Goal: Obtain resource: Download file/media

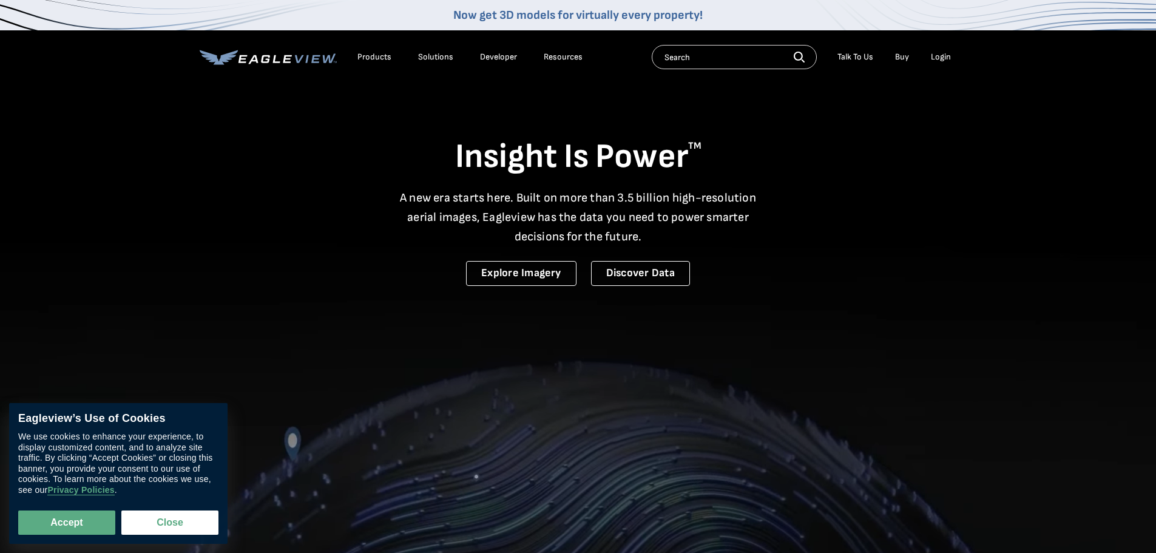
click at [942, 56] on div "Login" at bounding box center [941, 57] width 20 height 11
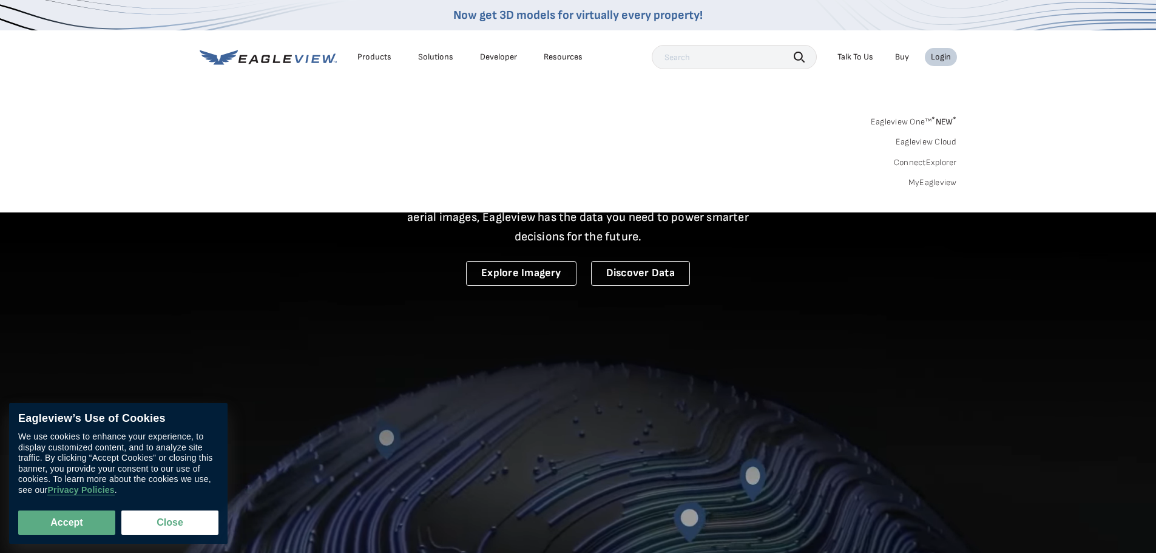
click at [935, 183] on link "MyEagleview" at bounding box center [932, 182] width 49 height 11
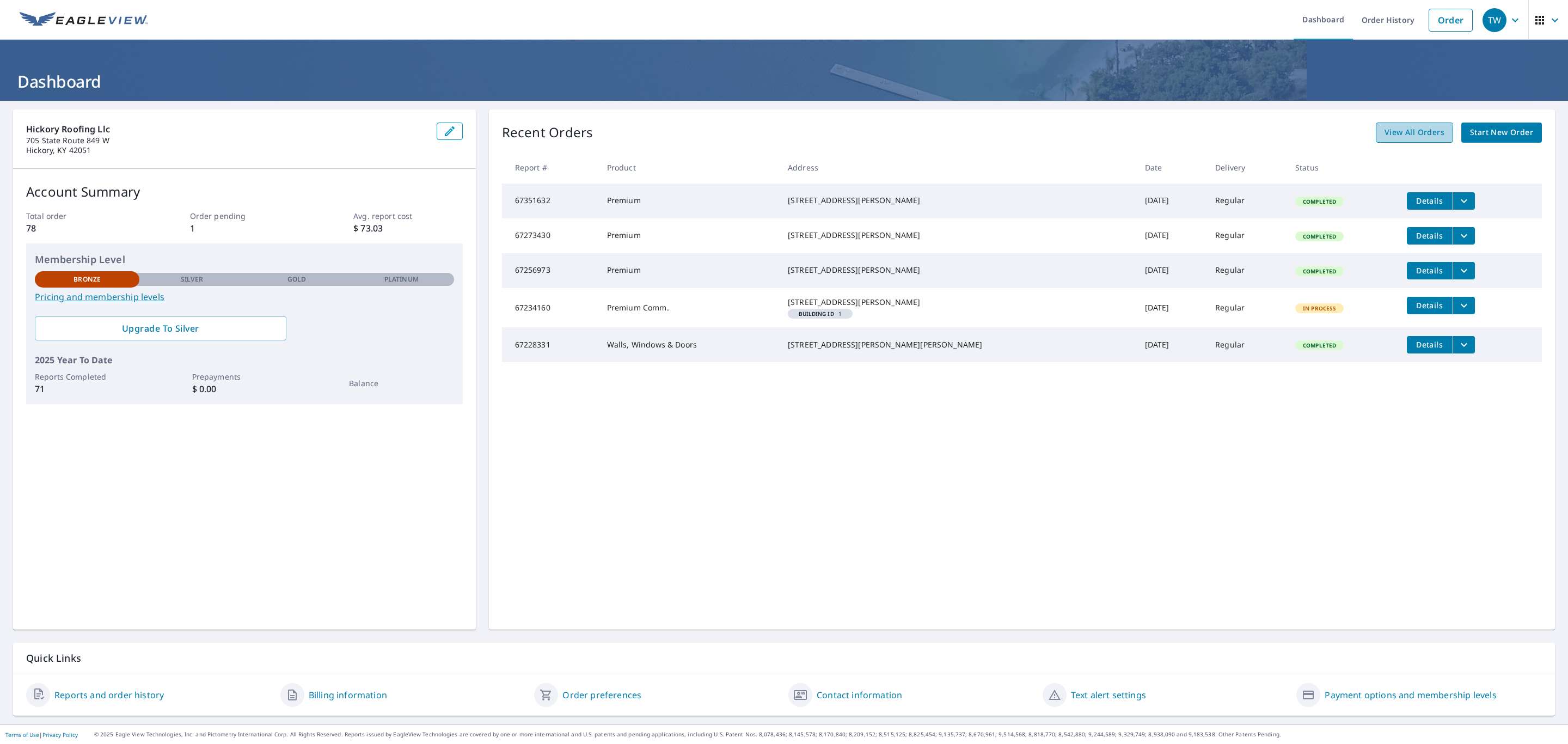
click at [1389, 136] on span "View All Orders" at bounding box center [1414, 132] width 60 height 13
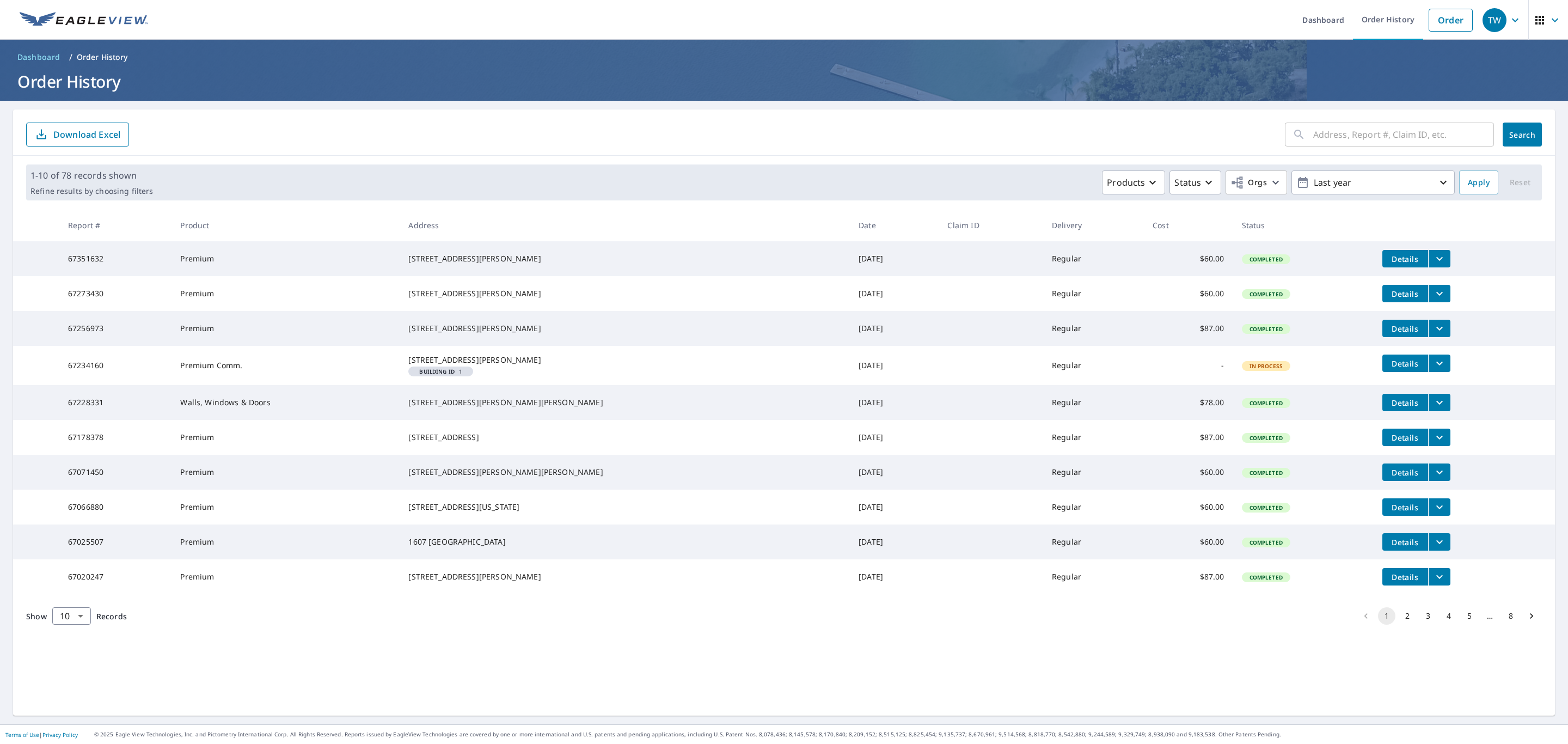
click at [1347, 137] on input "text" at bounding box center [1403, 135] width 180 height 31
type input "metrop"
click button "Search" at bounding box center [1522, 135] width 39 height 24
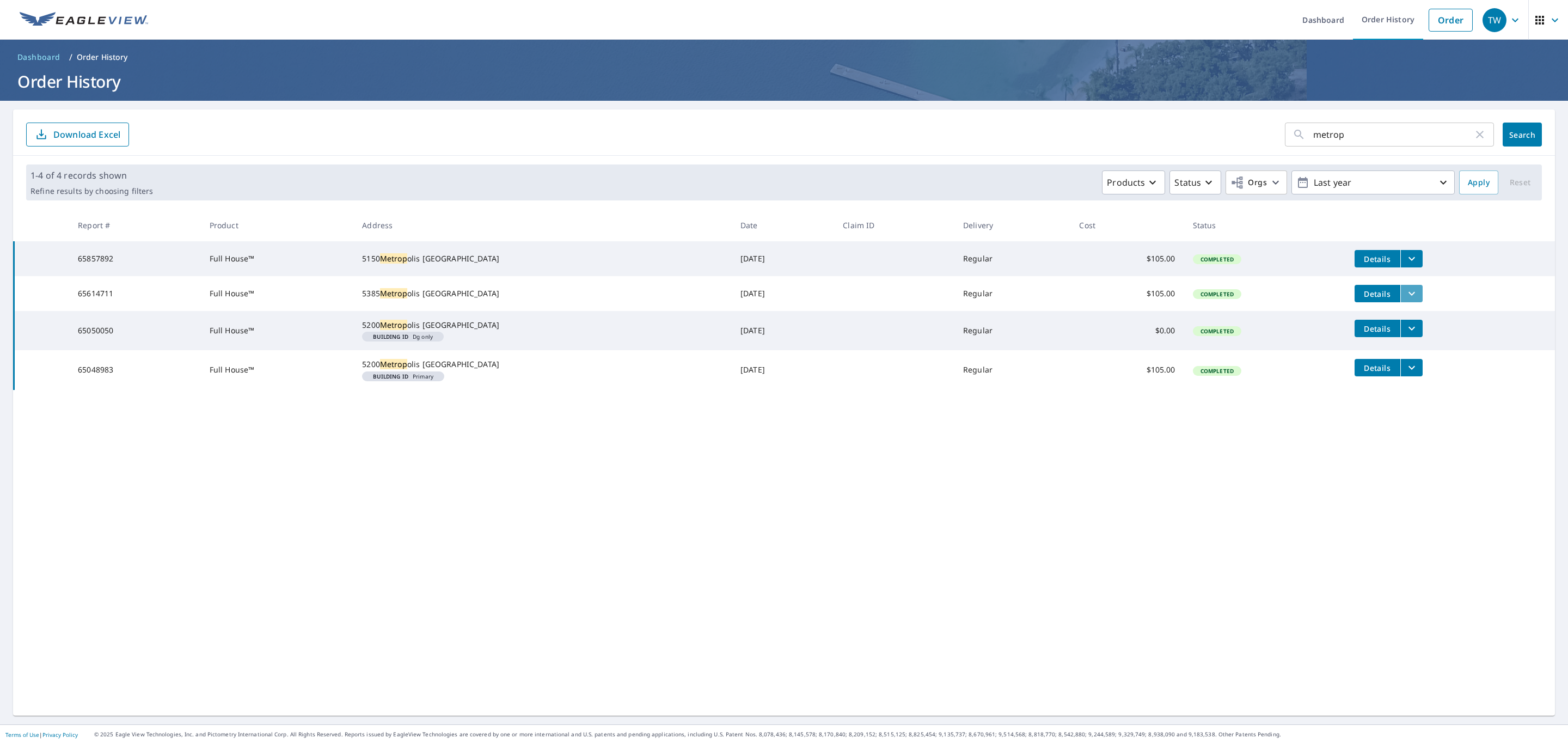
click at [1400, 302] on button "filesDropdownBtn-65614711" at bounding box center [1411, 293] width 22 height 17
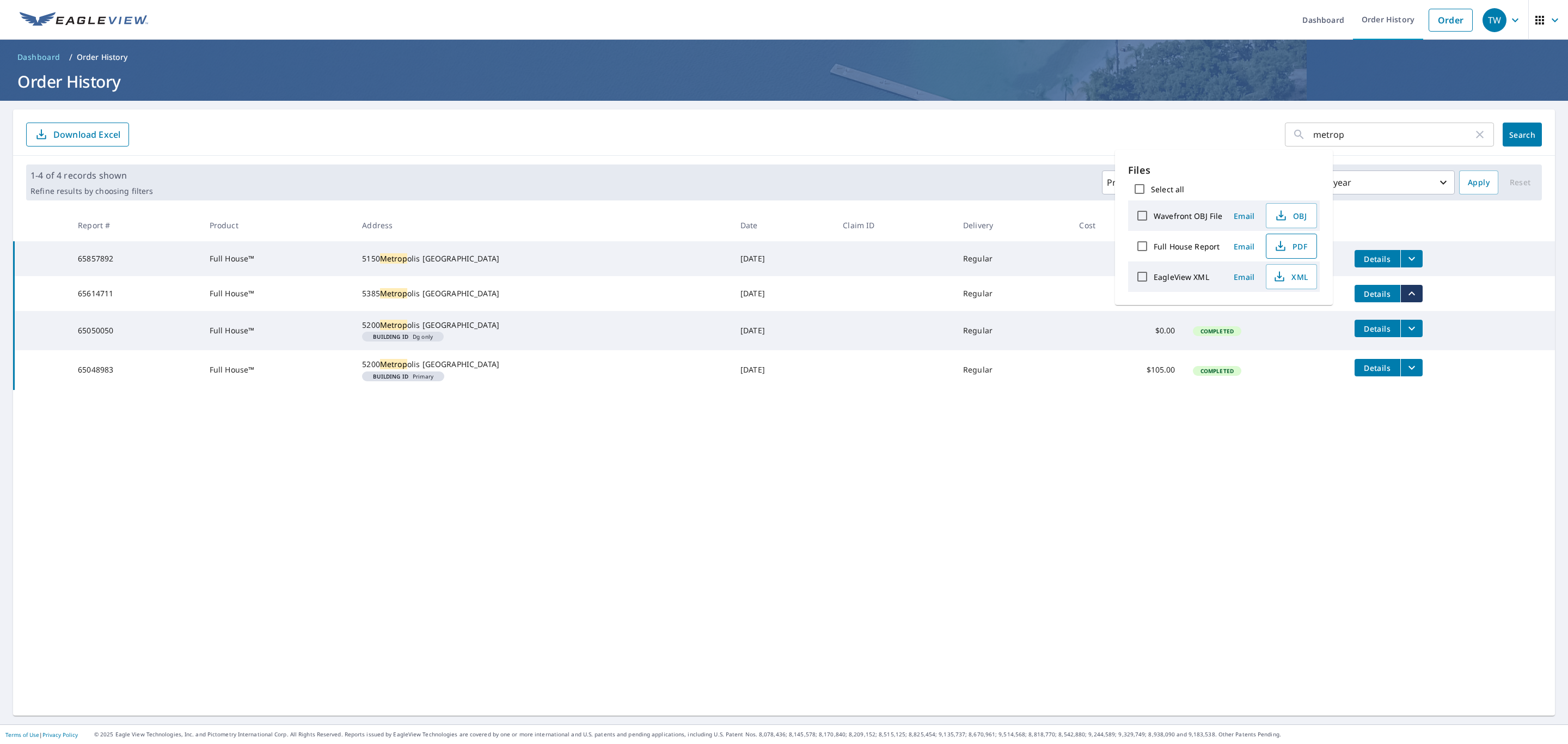
click at [1300, 249] on span "PDF" at bounding box center [1290, 246] width 35 height 13
click at [931, 521] on div "metrop ​ Search Download Excel 1-4 of 4 records shown Refine results by choosin…" at bounding box center [784, 412] width 1542 height 606
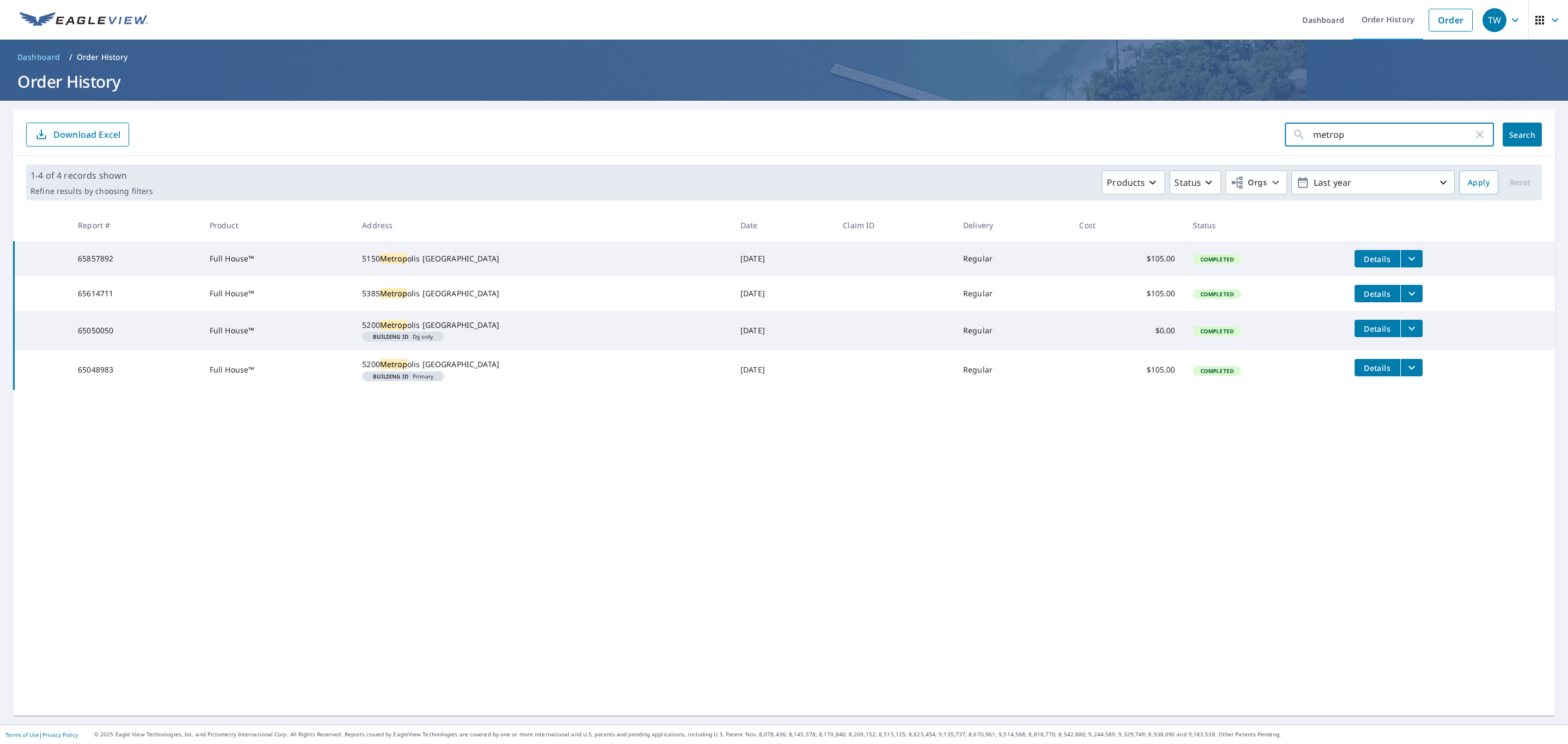
drag, startPoint x: 1382, startPoint y: 131, endPoint x: 1243, endPoint y: 133, distance: 139.0
click at [1243, 133] on form "metrop ​ Search Download Excel" at bounding box center [784, 135] width 1516 height 24
click at [1511, 134] on span "Search" at bounding box center [1522, 135] width 22 height 11
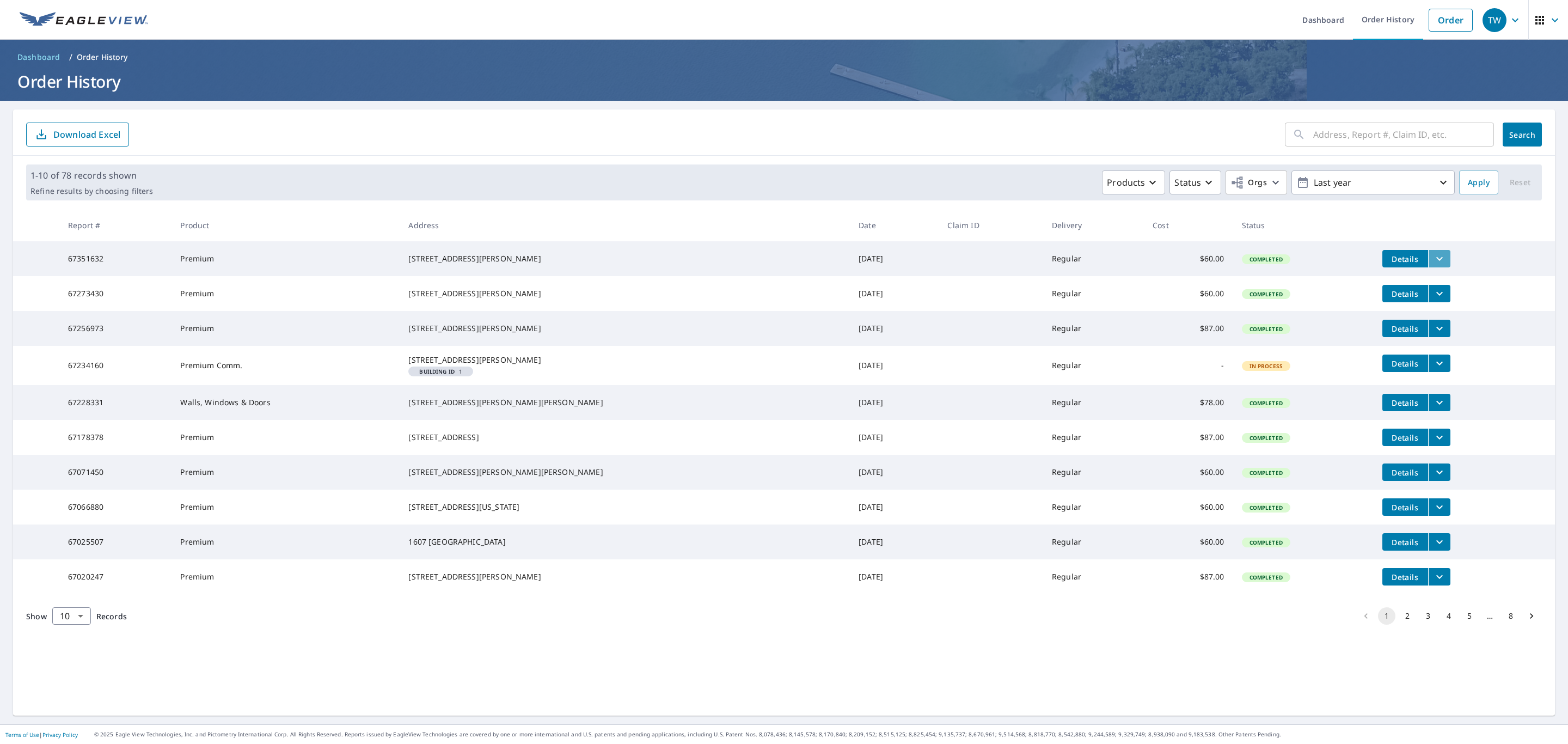
click at [1433, 255] on icon "filesDropdownBtn-67351632" at bounding box center [1439, 258] width 13 height 13
click at [1311, 210] on span "PDF" at bounding box center [1301, 206] width 35 height 13
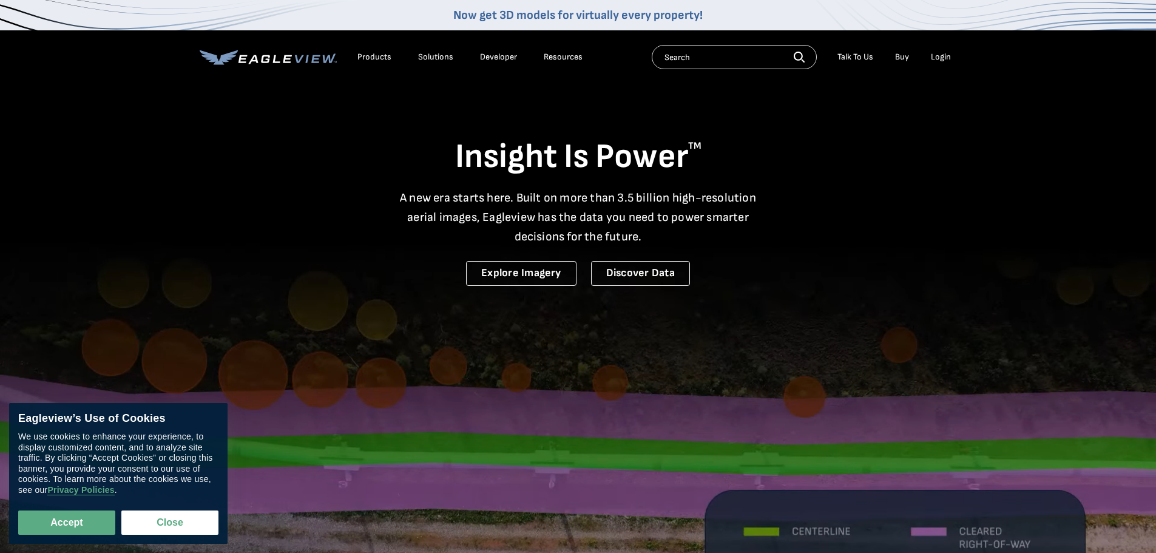
click at [934, 58] on div "Login" at bounding box center [941, 57] width 20 height 11
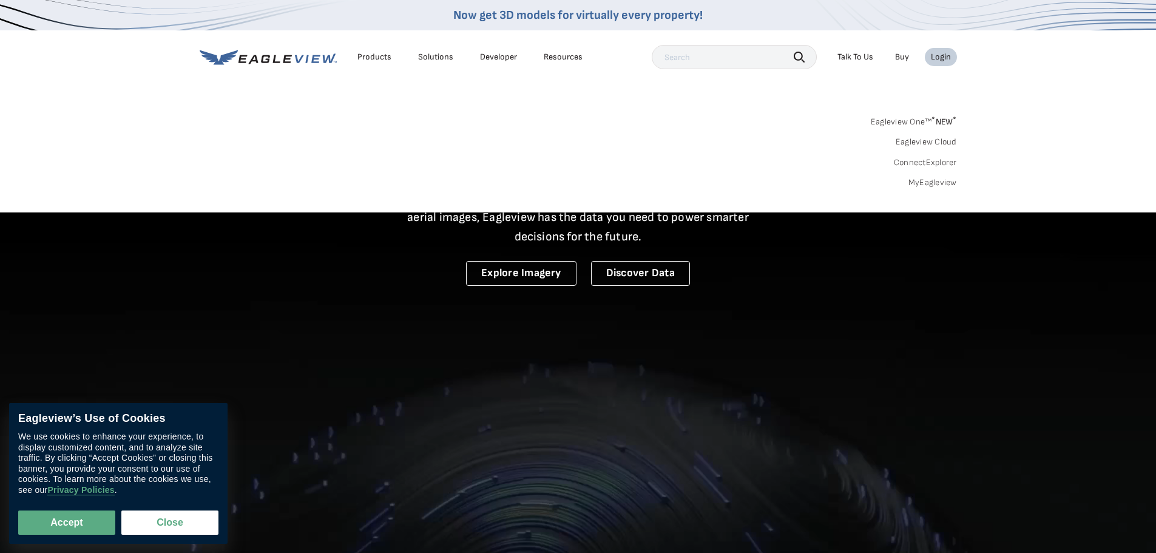
click at [921, 184] on link "MyEagleview" at bounding box center [932, 182] width 49 height 11
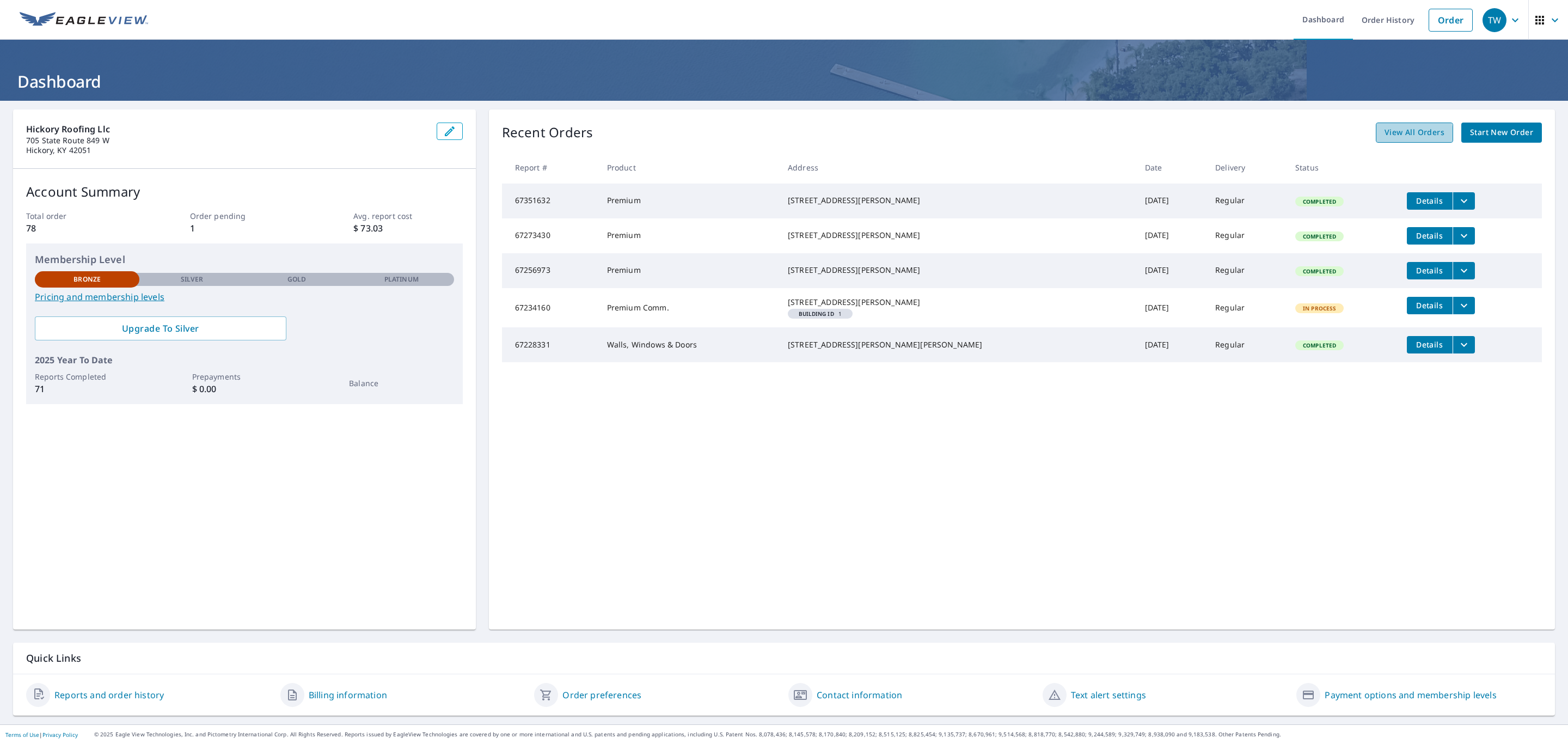
click at [1387, 136] on span "View All Orders" at bounding box center [1414, 132] width 60 height 13
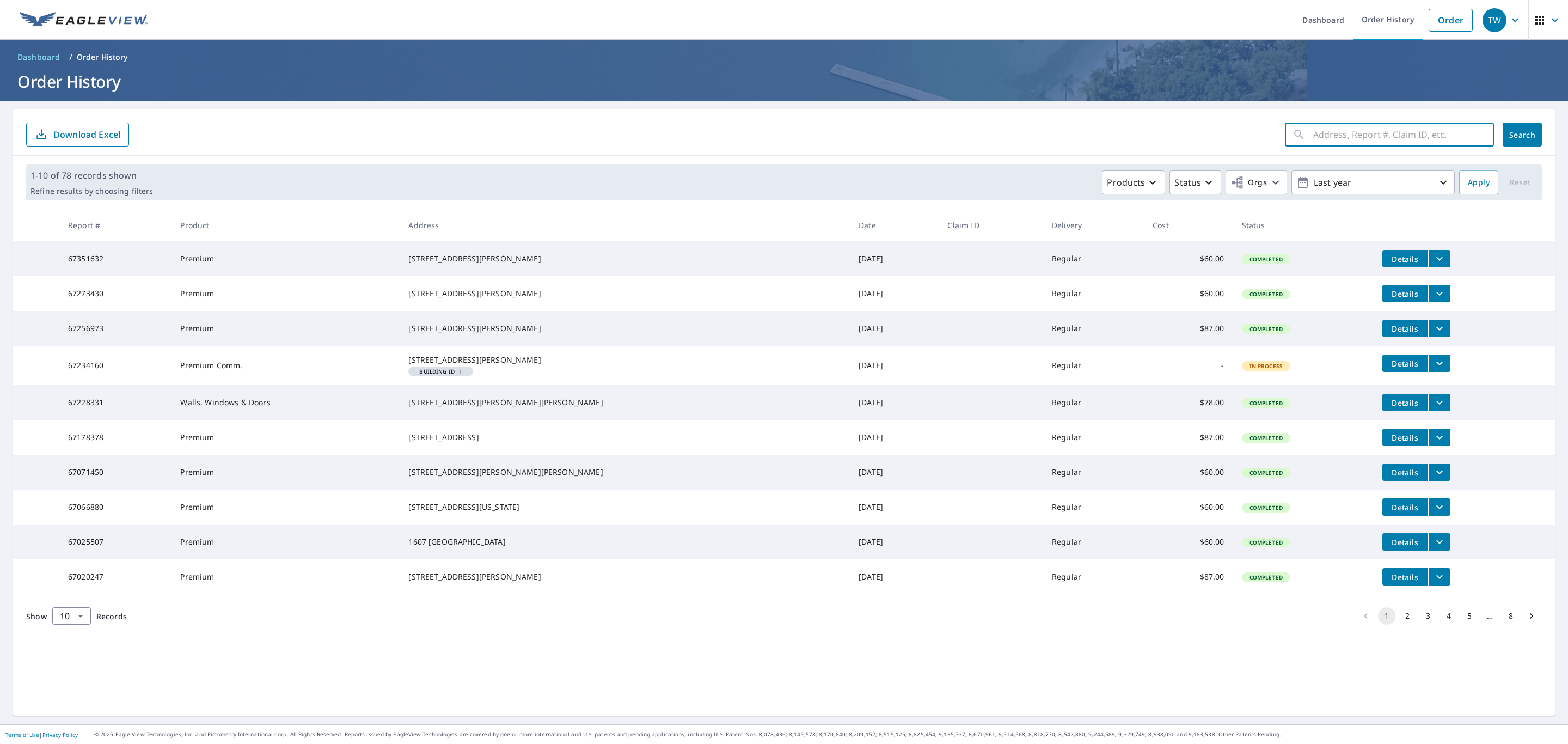
click at [1321, 141] on input "text" at bounding box center [1403, 135] width 180 height 31
type input "sarah"
click button "Search" at bounding box center [1522, 135] width 39 height 24
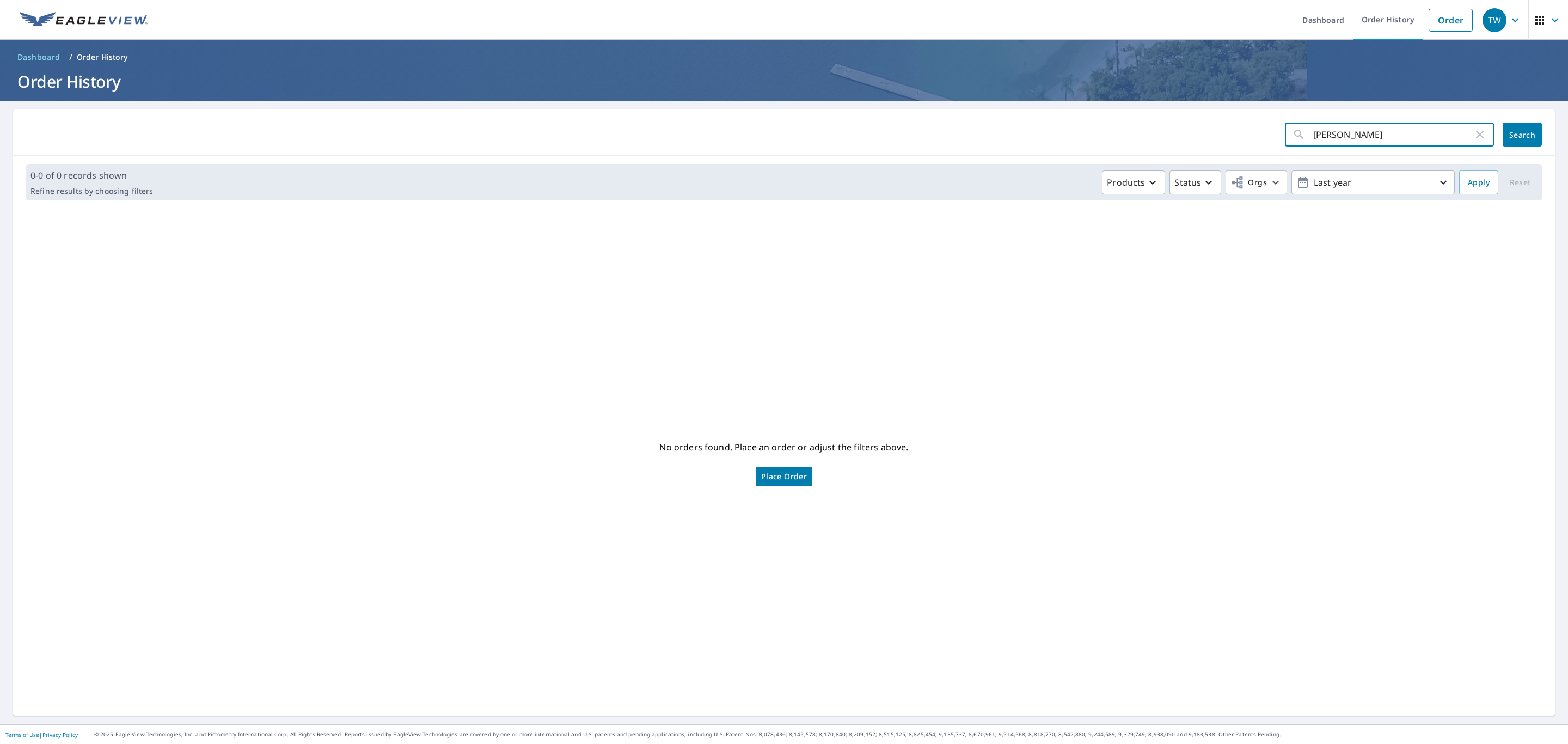
drag, startPoint x: 1341, startPoint y: 139, endPoint x: 1200, endPoint y: 121, distance: 142.1
click at [1207, 121] on div "sarah ​ Search" at bounding box center [784, 133] width 1542 height 47
type input "wad"
click button "Search" at bounding box center [1522, 135] width 39 height 24
drag, startPoint x: 1331, startPoint y: 136, endPoint x: 1221, endPoint y: 128, distance: 110.3
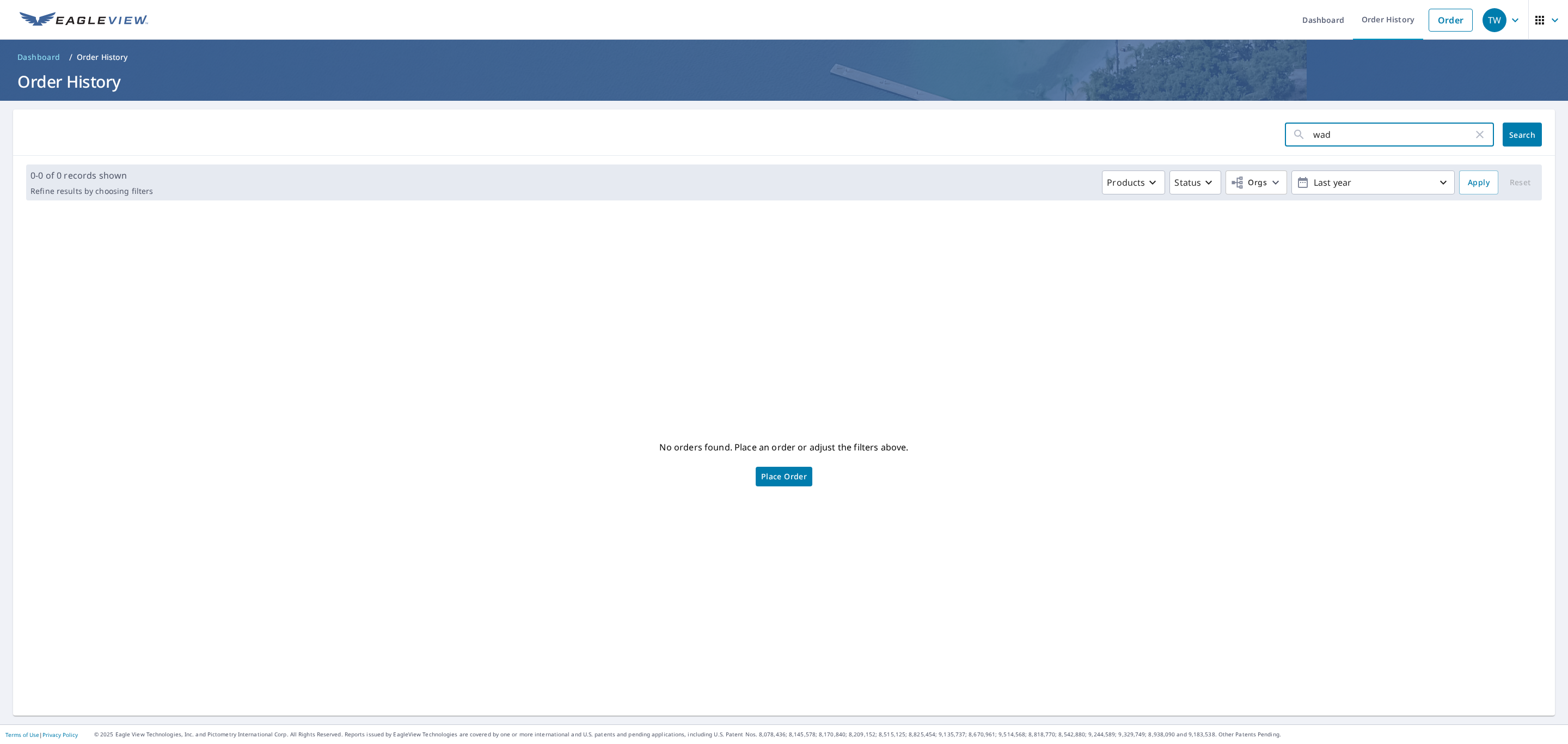
click at [1228, 129] on form "wad ​ Search" at bounding box center [784, 135] width 1516 height 24
type input "broad"
click button "Search" at bounding box center [1522, 135] width 39 height 24
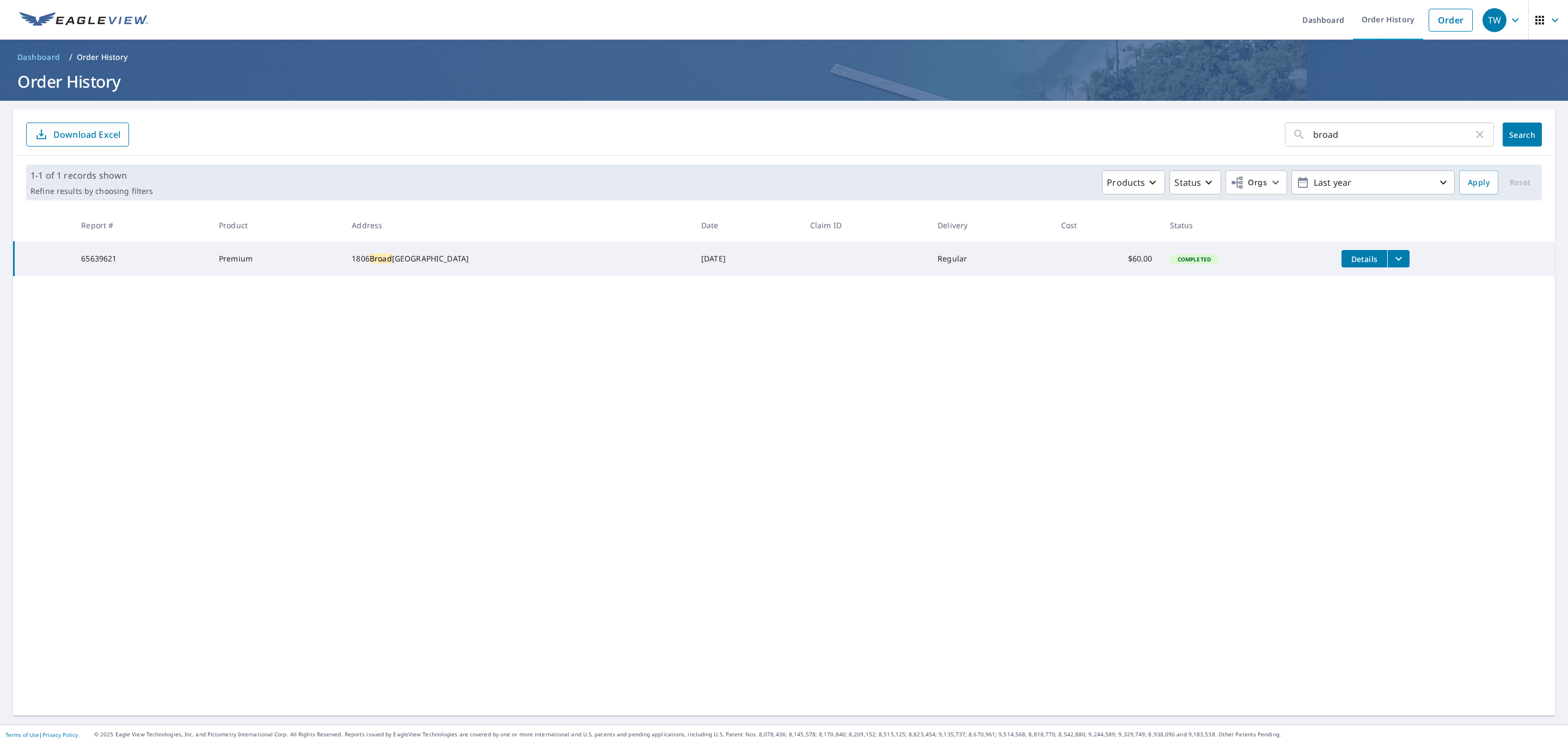
click at [1348, 259] on span "Details" at bounding box center [1364, 259] width 32 height 11
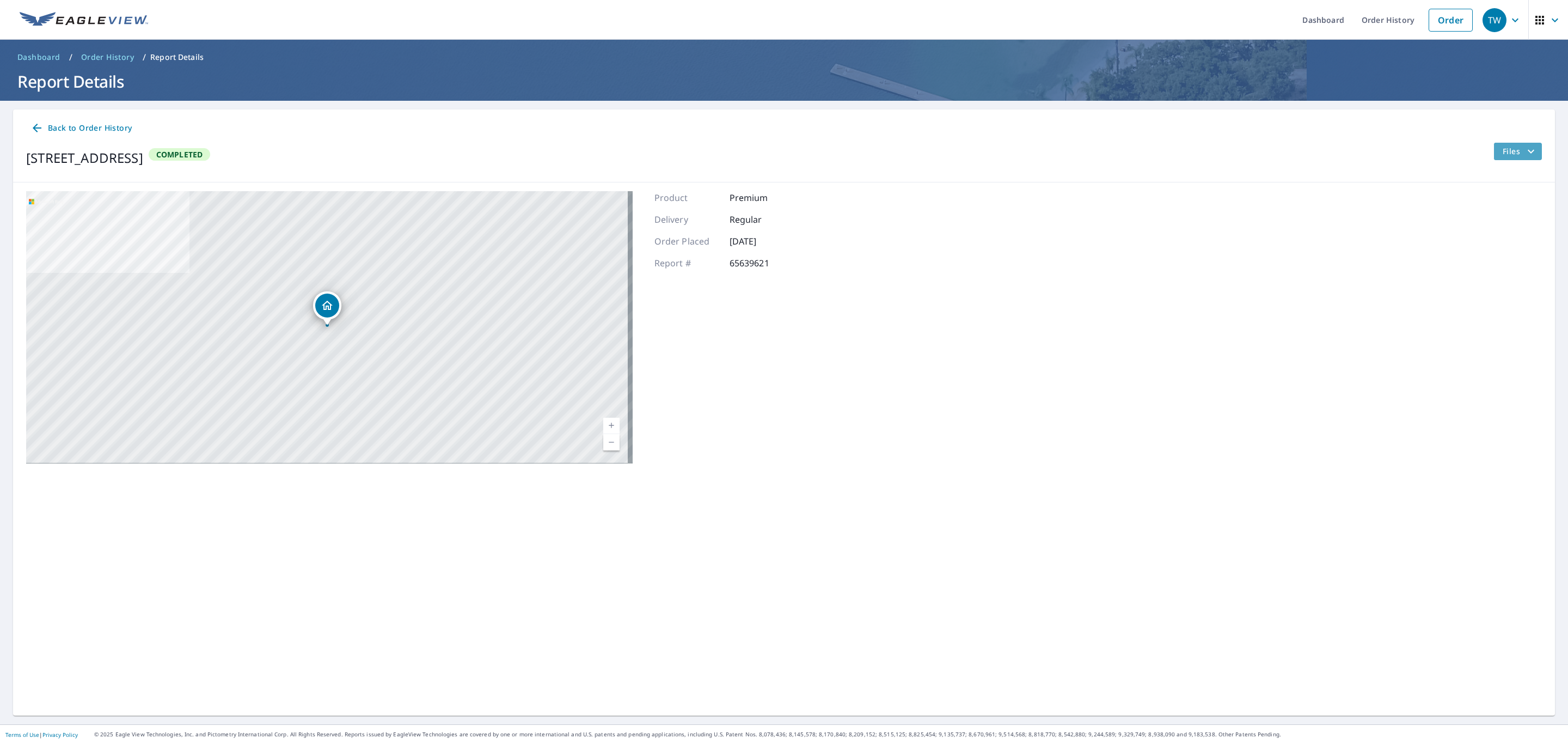
click at [1524, 153] on icon "filesDropdownBtn-65639621" at bounding box center [1530, 151] width 13 height 13
click at [1494, 223] on span "PDF" at bounding box center [1487, 228] width 35 height 13
